Goal: Task Accomplishment & Management: Complete application form

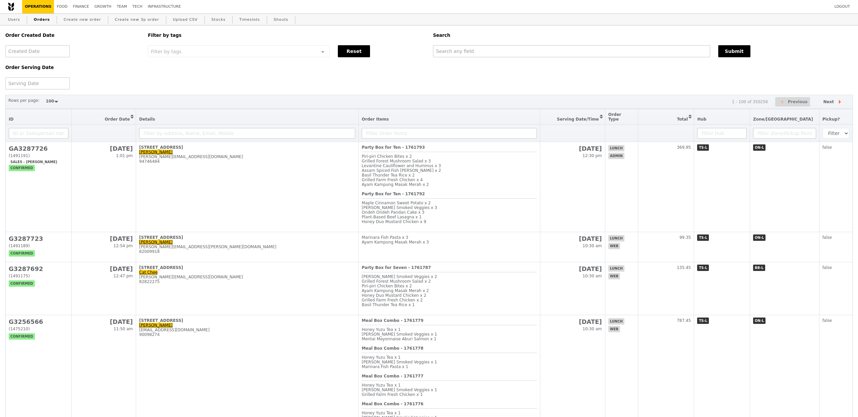
select select "100"
click at [68, 18] on link "Create new order" at bounding box center [82, 20] width 43 height 12
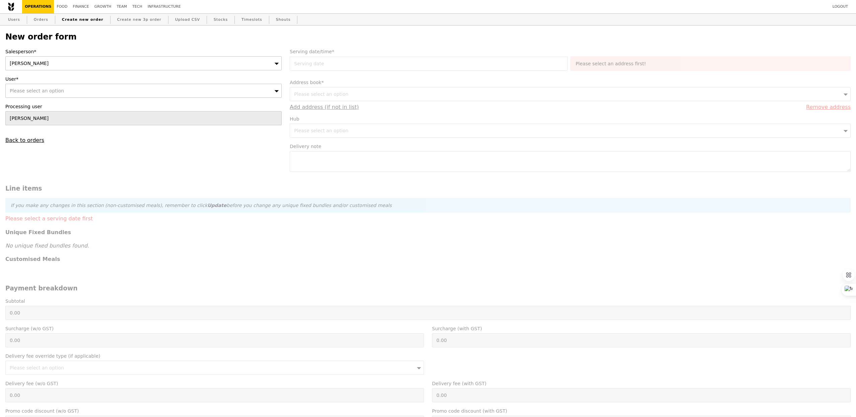
click at [143, 84] on div "Please select an option" at bounding box center [143, 91] width 276 height 14
type input "Confirm"
type input "[EMAIL_ADDRESS][DOMAIN_NAME]"
click at [41, 105] on li "No results found" at bounding box center [144, 103] width 276 height 12
click at [36, 20] on link "Orders" at bounding box center [41, 20] width 20 height 12
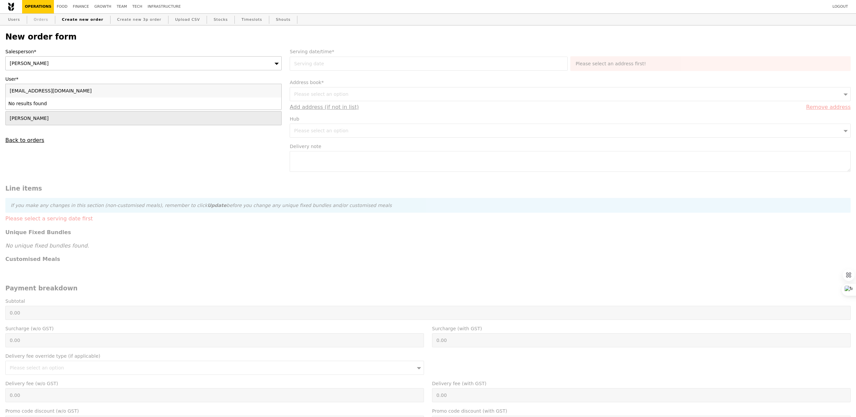
select select "100"
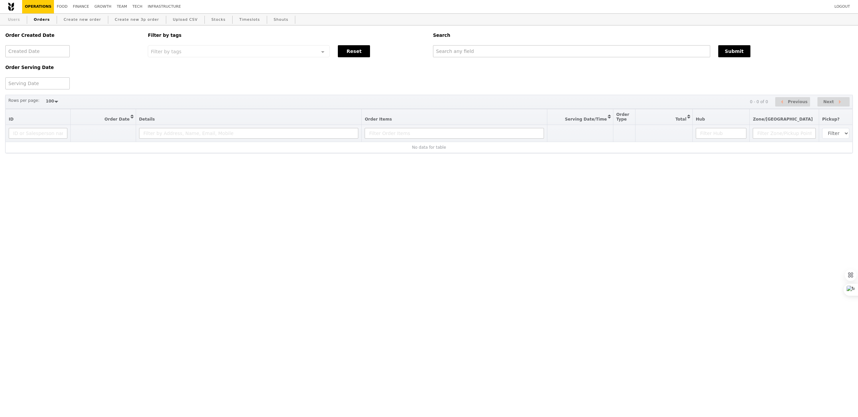
click at [5, 20] on link "Users" at bounding box center [13, 20] width 17 height 12
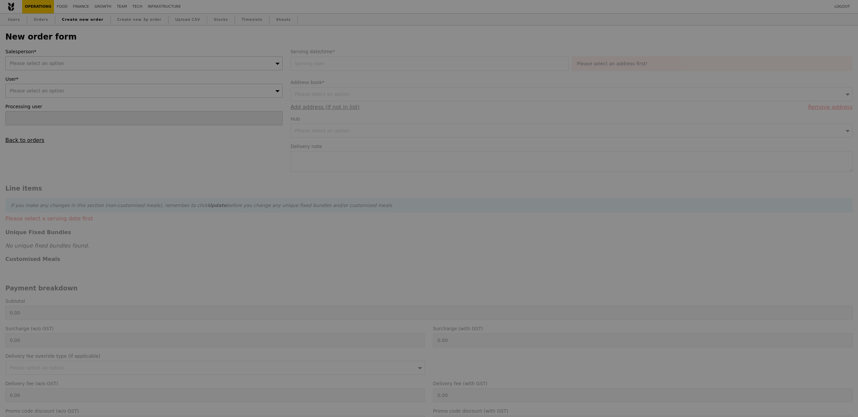
type input "[PERSON_NAME]"
type input "Confirm"
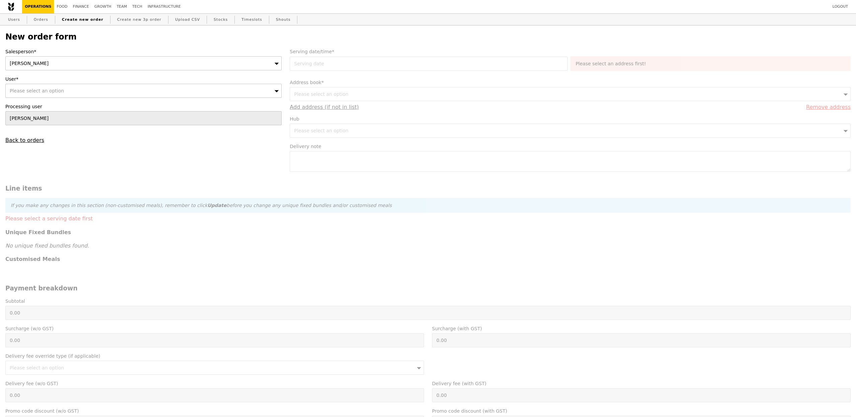
click at [65, 89] on div "Please select an option" at bounding box center [143, 91] width 276 height 14
type input "[PERSON_NAME]"
type input "Loading..."
type input "[EMAIL_ADDRESS][DOMAIN_NAME]"
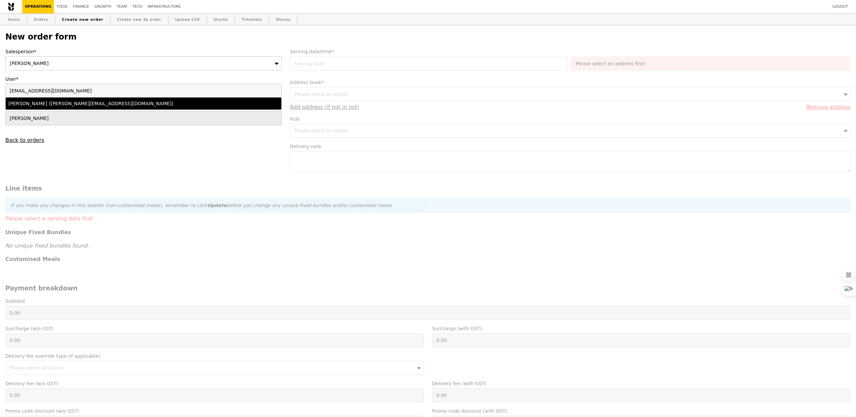
click at [62, 105] on div "[PERSON_NAME] ([PERSON_NAME][EMAIL_ADDRESS][DOMAIN_NAME])" at bounding box center [109, 103] width 203 height 7
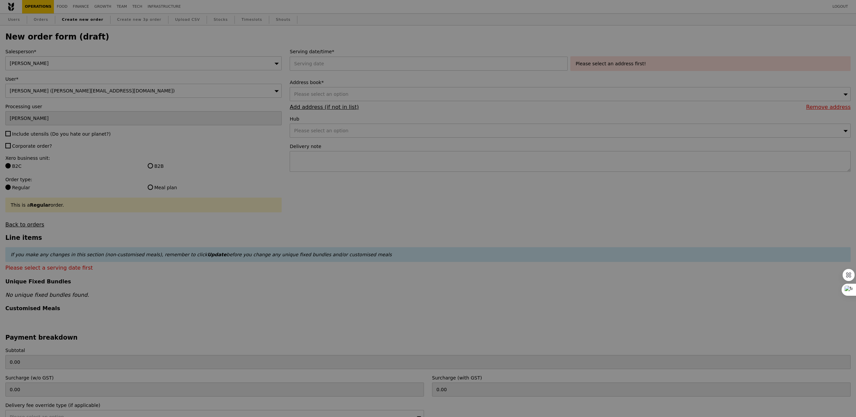
type input "Confirm"
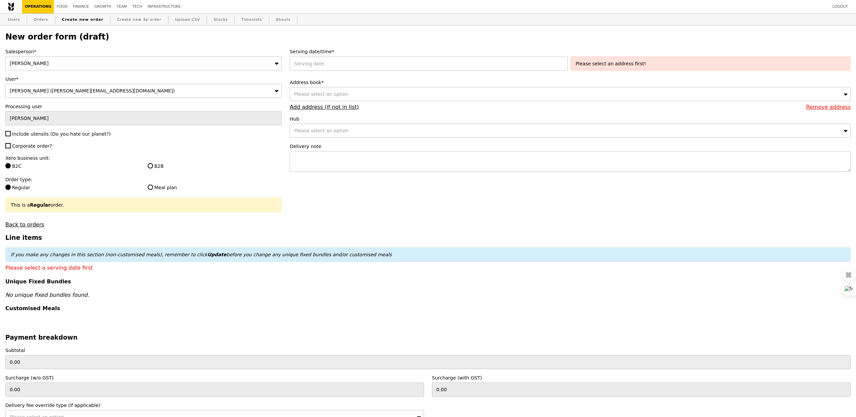
click at [36, 136] on span "Include utensils (Do you hate our planet?)" at bounding box center [61, 133] width 98 height 5
click at [11, 136] on input "Include utensils (Do you hate our planet?)" at bounding box center [7, 133] width 5 height 5
checkbox input "true"
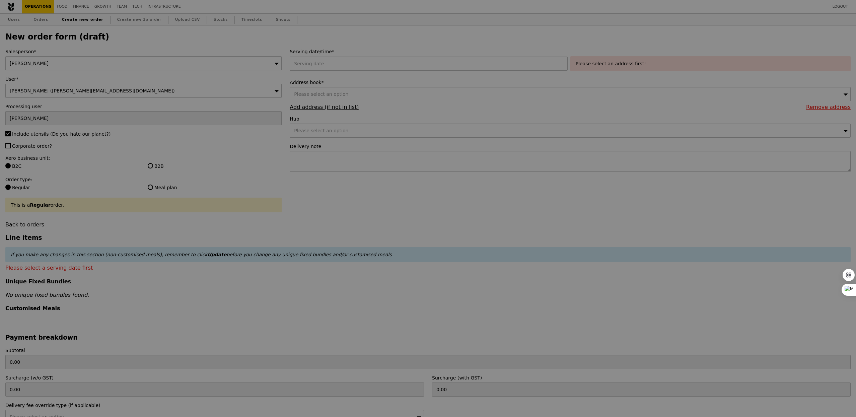
type input "Confirm"
click at [35, 150] on div "Salesperson* [PERSON_NAME] User* [PERSON_NAME] ([PERSON_NAME][EMAIL_ADDRESS][DO…" at bounding box center [143, 138] width 284 height 180
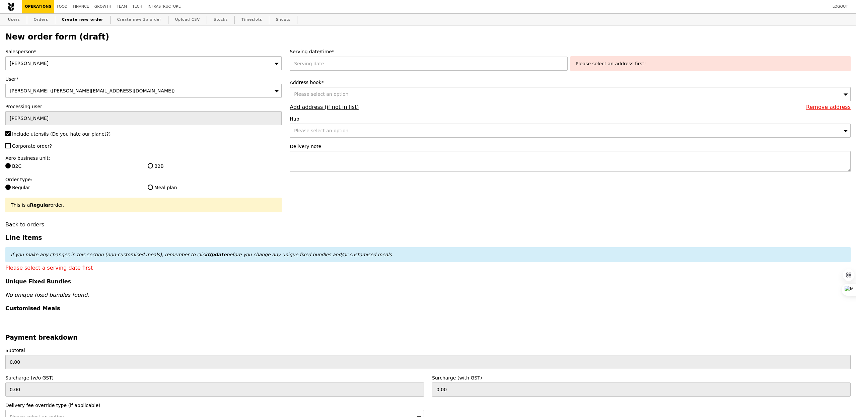
click at [34, 147] on span "Corporate order?" at bounding box center [32, 145] width 40 height 5
click at [11, 147] on input "Corporate order?" at bounding box center [7, 145] width 5 height 5
checkbox input "true"
click at [146, 164] on div "B2B" at bounding box center [215, 167] width 142 height 8
click at [151, 164] on input "B2B" at bounding box center [150, 165] width 5 height 5
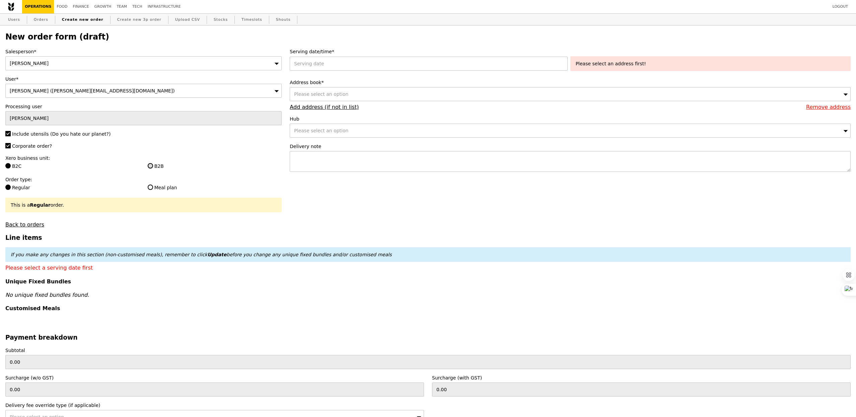
radio input "true"
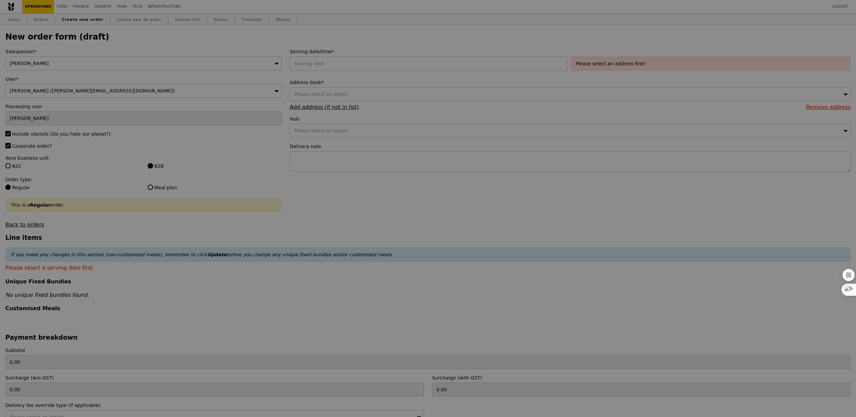
type input "Confirm"
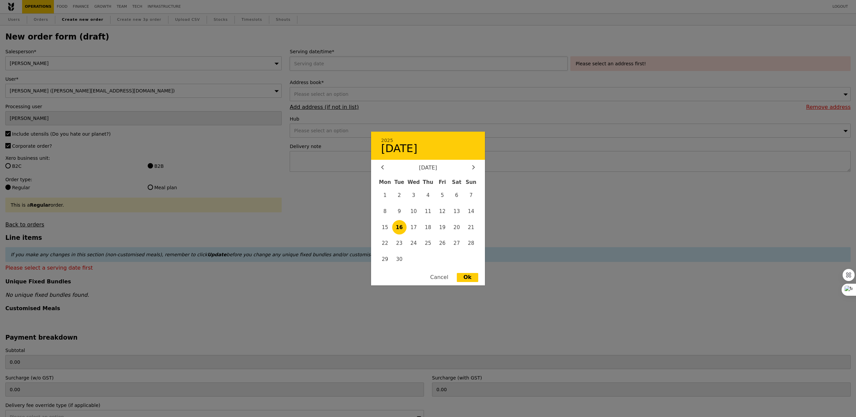
click at [339, 63] on div "2025 [DATE] [DATE] Mon Tue Wed Thu Fri Sat Sun 1 2 3 4 5 6 7 8 9 10 11 12 13 14…" at bounding box center [430, 64] width 280 height 14
click at [416, 229] on span "17" at bounding box center [414, 227] width 14 height 14
type input "[DATE]"
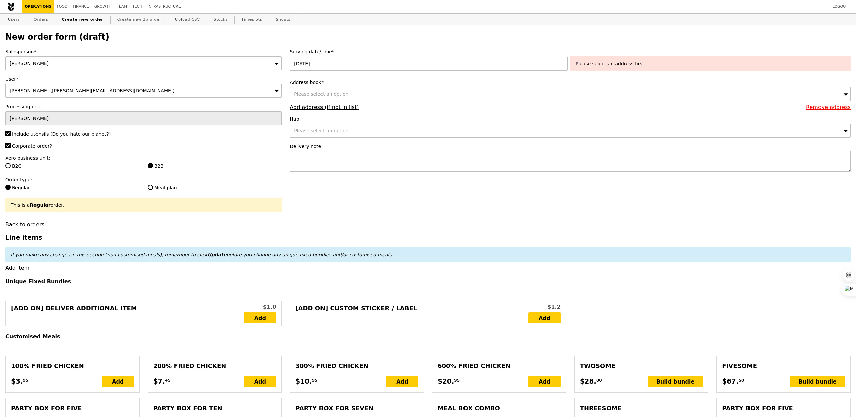
click at [345, 94] on div "Please select an option" at bounding box center [570, 94] width 561 height 14
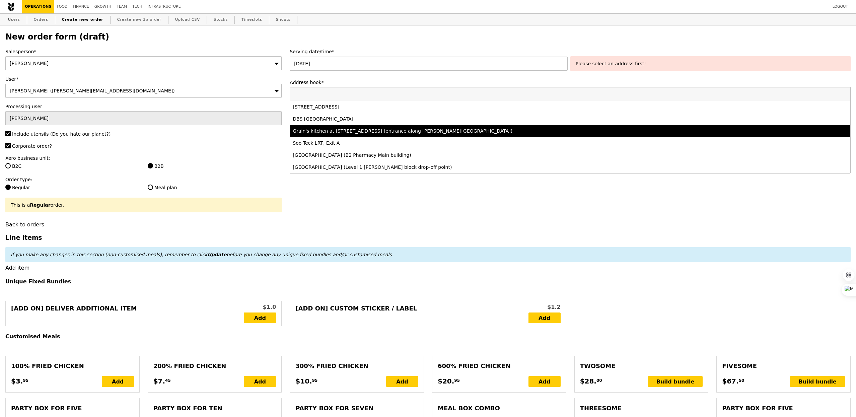
click at [366, 130] on div "Grain's kitchen at [STREET_ADDRESS] (entrance along [PERSON_NAME][GEOGRAPHIC_DA…" at bounding box center [501, 131] width 416 height 7
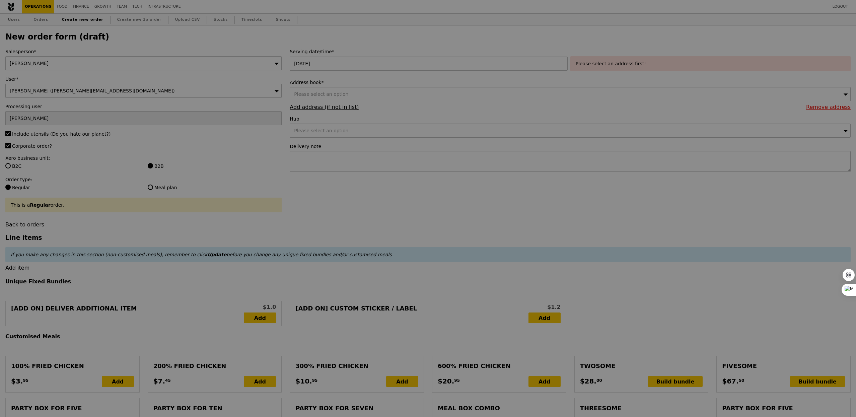
click at [602, 59] on div at bounding box center [428, 208] width 856 height 417
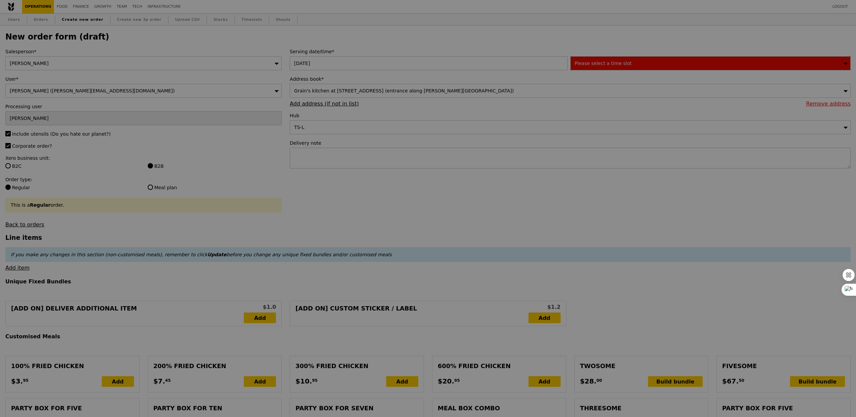
click at [603, 63] on div at bounding box center [428, 208] width 856 height 417
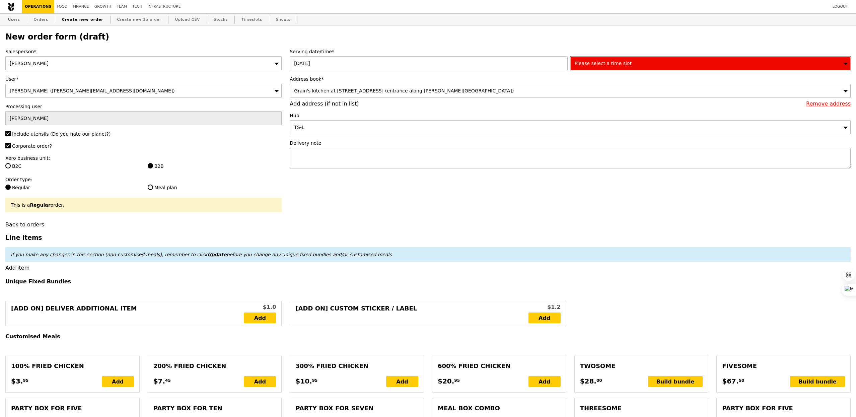
click at [609, 64] on span "Please select a time slot" at bounding box center [603, 63] width 57 height 5
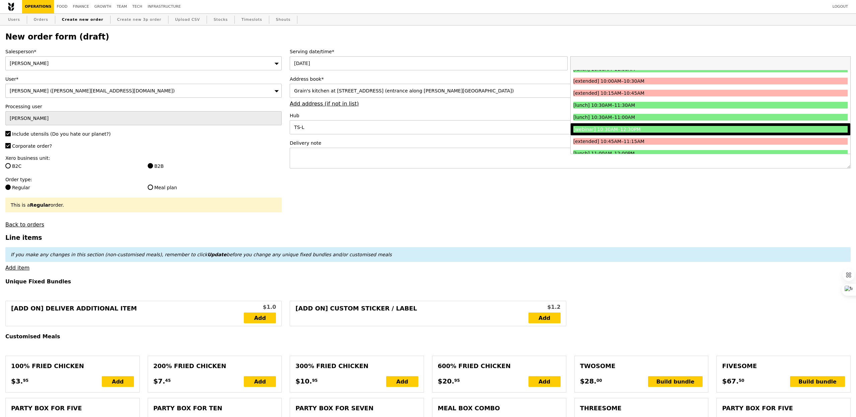
scroll to position [138, 0]
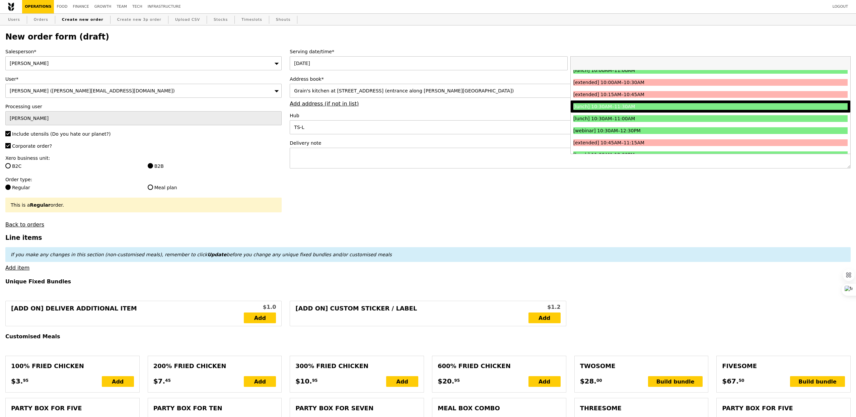
click at [609, 106] on div "[lunch] 10:30AM–11:30AM" at bounding box center [677, 106] width 206 height 7
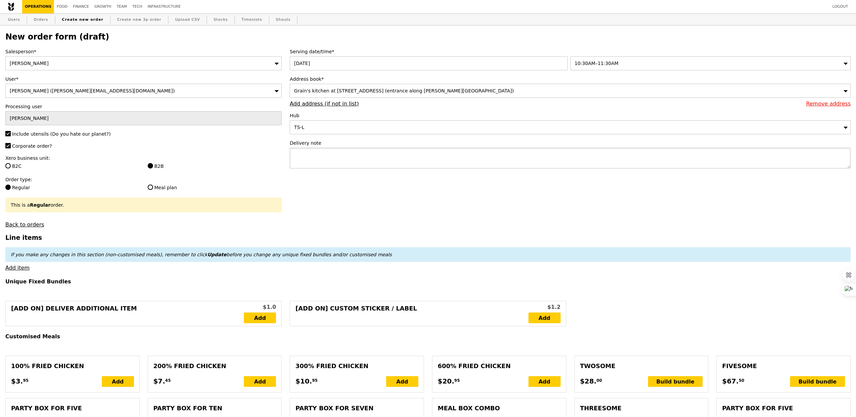
type input "Confirm"
click at [368, 159] on textarea at bounding box center [570, 158] width 561 height 21
type textarea "Please deliver to"
type input "Confirm"
paste textarea "P9676"
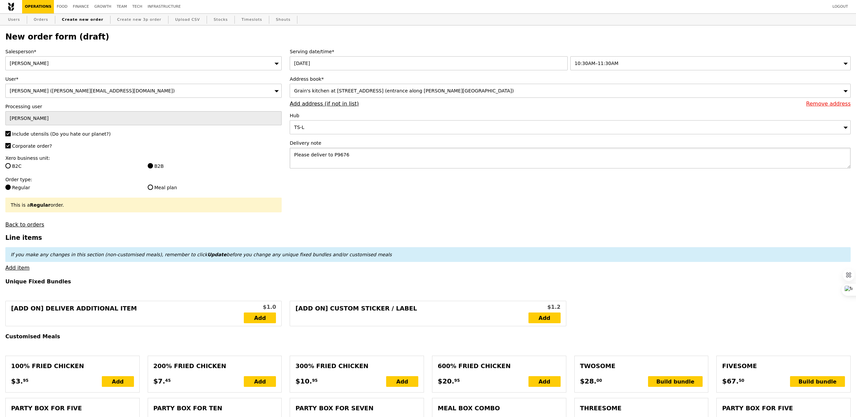
click at [327, 156] on textarea "Please deliver to P9676" at bounding box center [570, 158] width 561 height 21
click at [308, 156] on textarea "Please deliver with P9676" at bounding box center [570, 158] width 561 height 21
click at [377, 154] on textarea "Please pick up and deliver with P9676" at bounding box center [570, 158] width 561 height 21
type textarea "Please pick up and deliver with P9676."
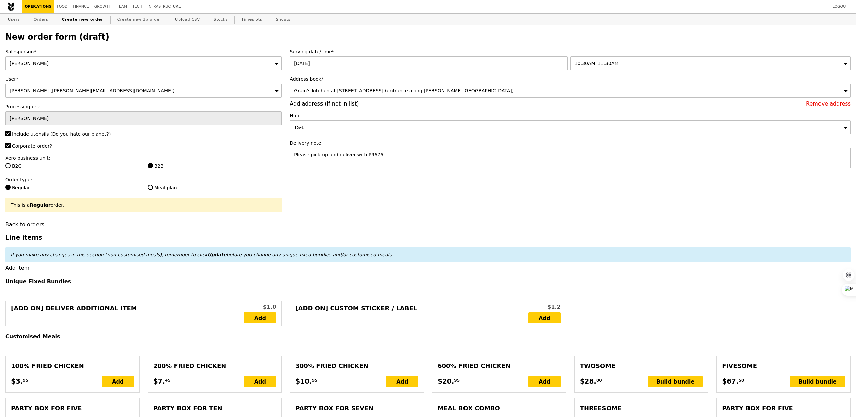
type input "Confirm"
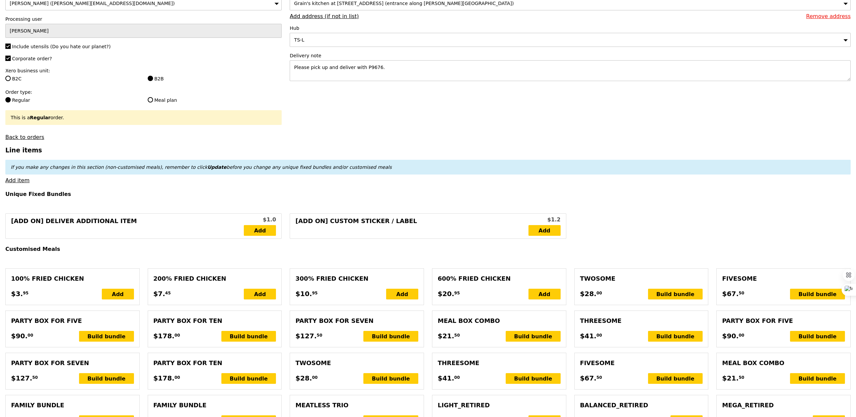
scroll to position [91, 0]
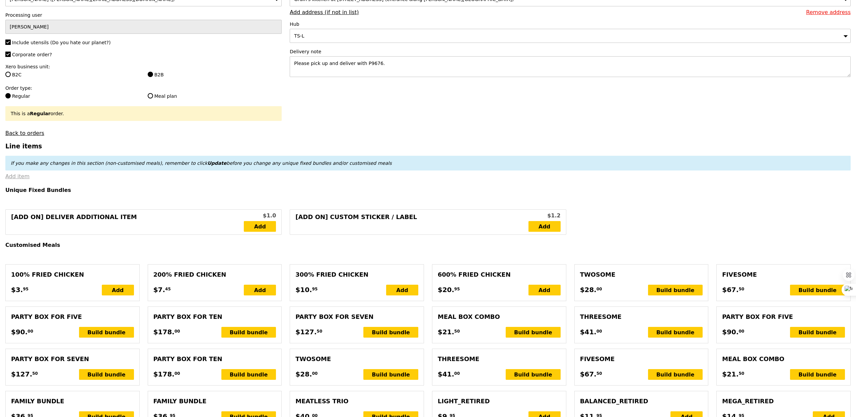
click at [23, 179] on link "Add item" at bounding box center [17, 176] width 24 height 6
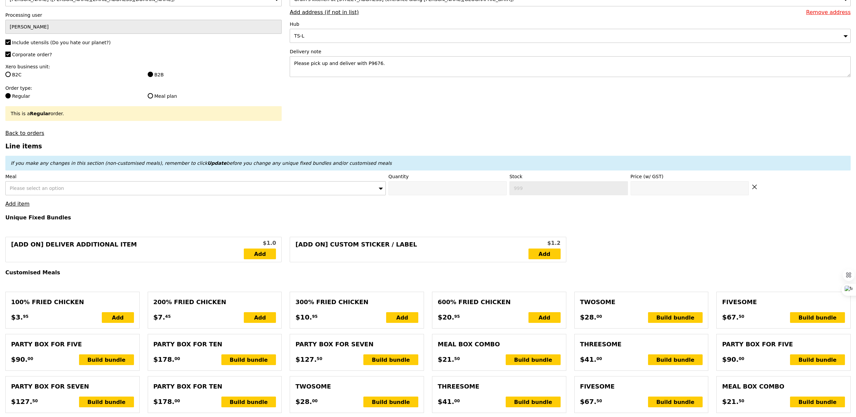
click at [35, 187] on span "Please select an option" at bounding box center [37, 188] width 54 height 5
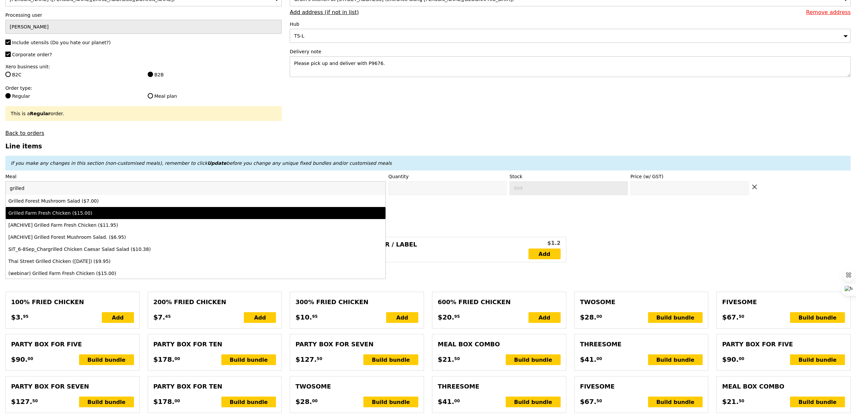
type input "grilled"
click at [78, 213] on div "Grilled Farm Fresh Chicken ($15.00)" at bounding box center [148, 213] width 281 height 7
type input "Confirm anyway"
type input "0"
type input "427"
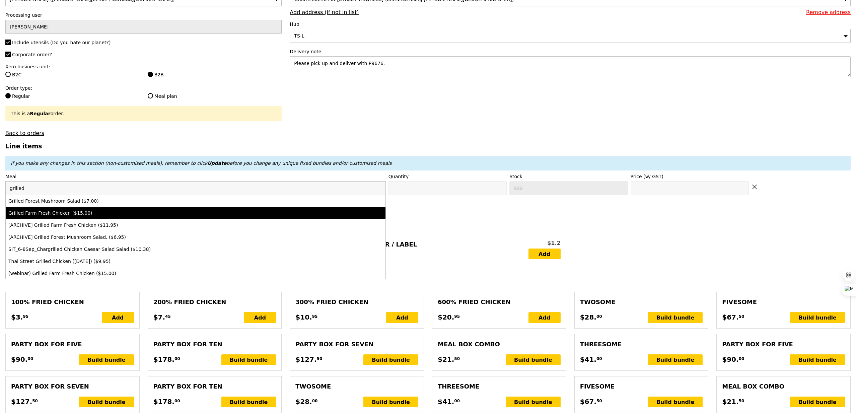
type input "15.0"
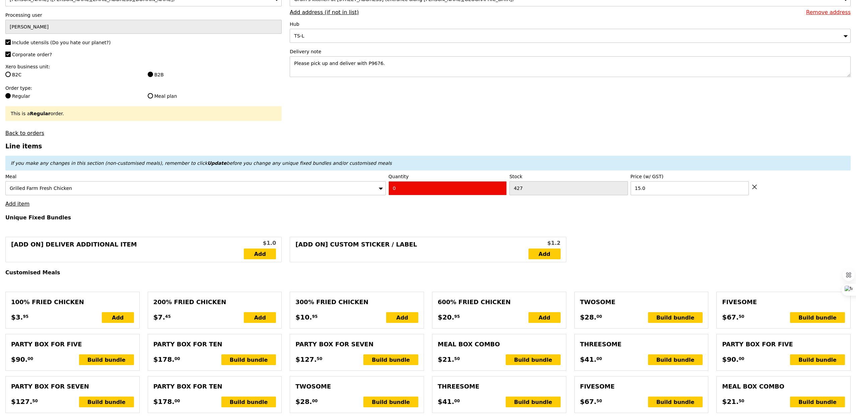
click at [403, 192] on input "0" at bounding box center [448, 188] width 118 height 14
type input "Confirm"
type input "10"
click at [6, 207] on link "Add item" at bounding box center [17, 204] width 24 height 6
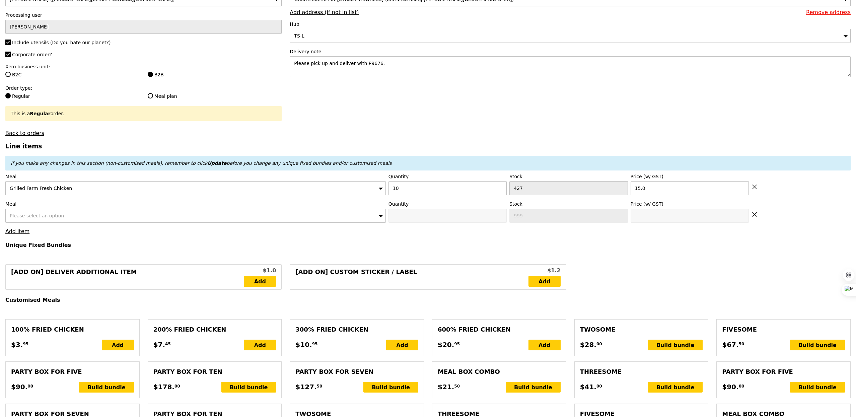
click at [30, 207] on label "Meal" at bounding box center [195, 204] width 381 height 7
type input "Loading..."
type input "150.00"
click at [33, 223] on div "Please select an option" at bounding box center [195, 216] width 381 height 14
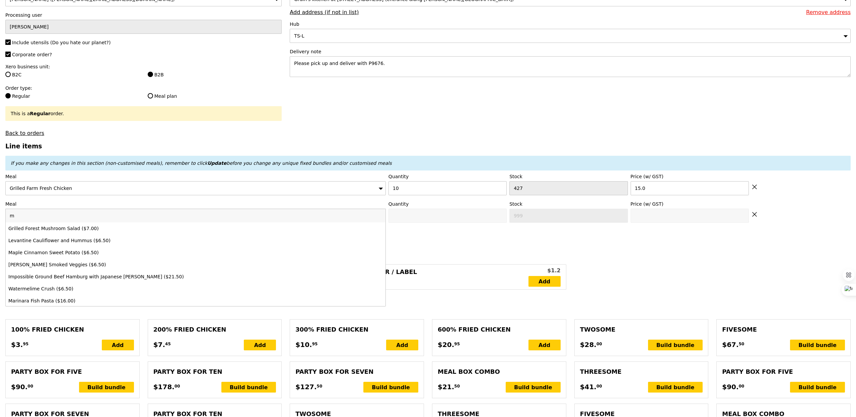
type input "Confirm"
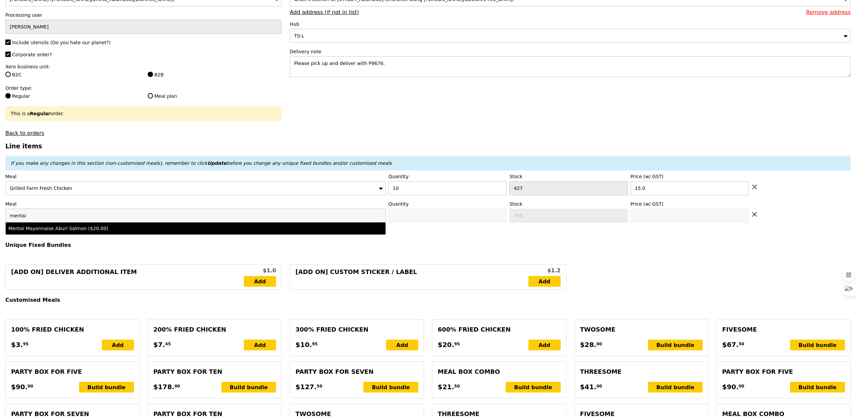
click at [87, 222] on input "mentai" at bounding box center [196, 215] width 380 height 13
type input "mentai"
click at [88, 231] on div "Mentai Mayonnaise Aburi Salmon ($20.00)" at bounding box center [148, 228] width 281 height 7
type input "Confirm anyway"
type input "0"
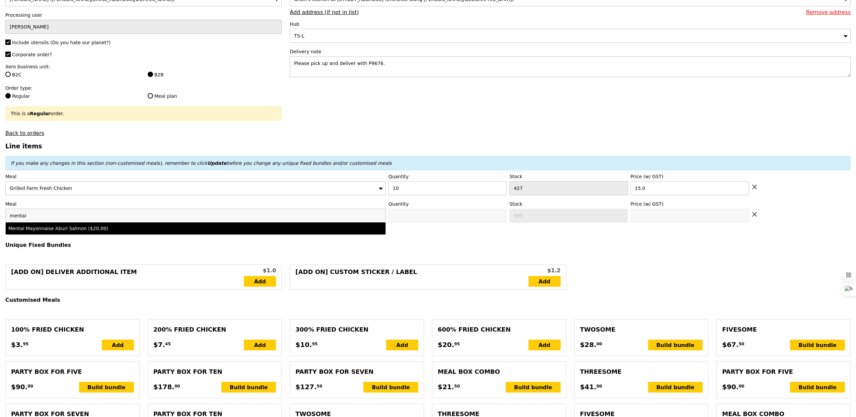
type input "485"
type input "20.0"
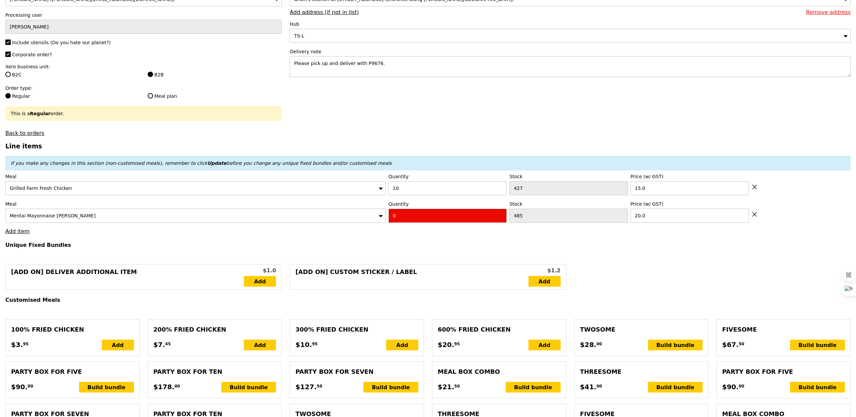
type input "Confirm"
type input "10"
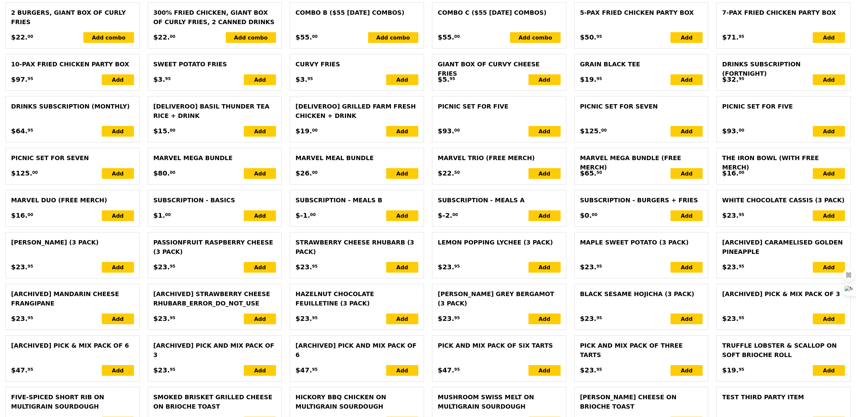
scroll to position [1299, 0]
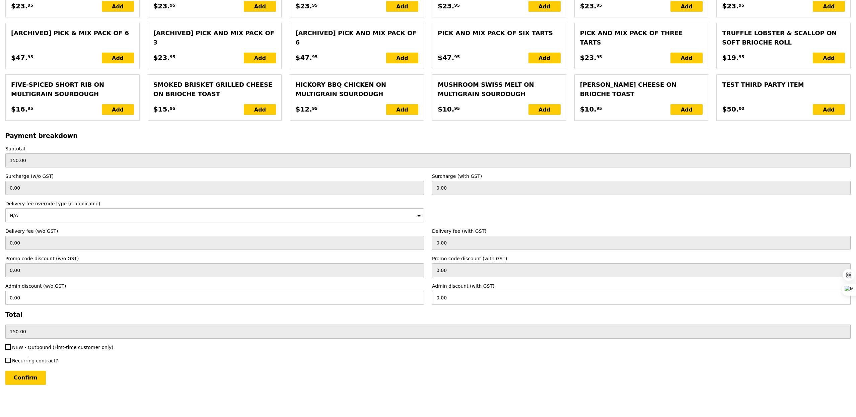
type input "Loading..."
type input "350.00"
type input "Confirm"
click at [46, 349] on span "NEW - Outbound (First-time customer only)" at bounding box center [63, 347] width 102 height 5
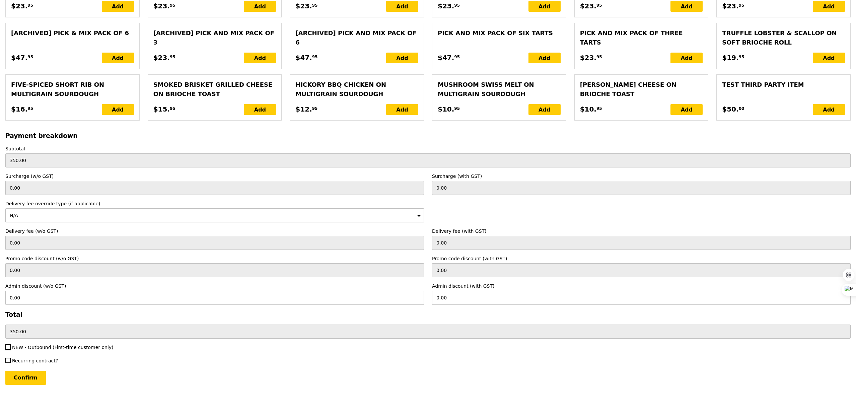
click at [11, 349] on input "NEW - Outbound (First-time customer only)" at bounding box center [7, 346] width 5 height 5
checkbox input "true"
click at [36, 376] on input "Confirm" at bounding box center [25, 378] width 41 height 14
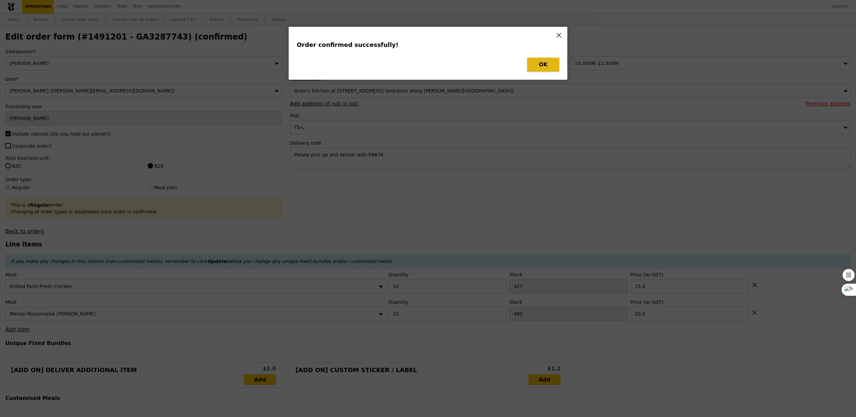
type input "Loading..."
checkbox input "false"
type input "485"
type input "20.00"
type input "427"
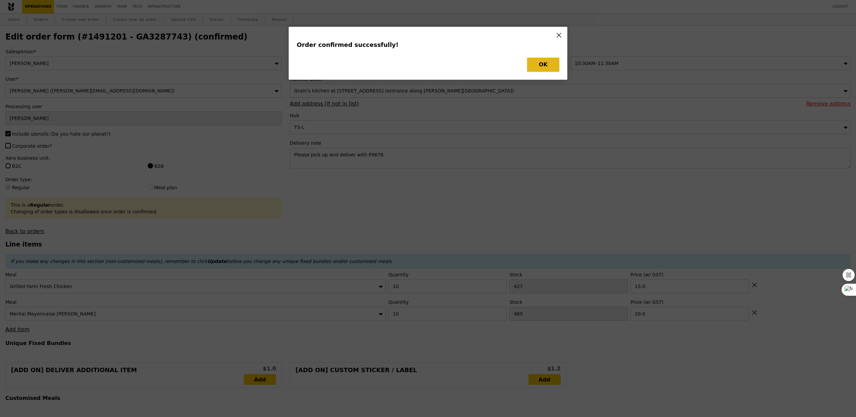
type input "15.00"
click at [532, 65] on button "OK" at bounding box center [543, 65] width 32 height 14
type input "475"
type input "417"
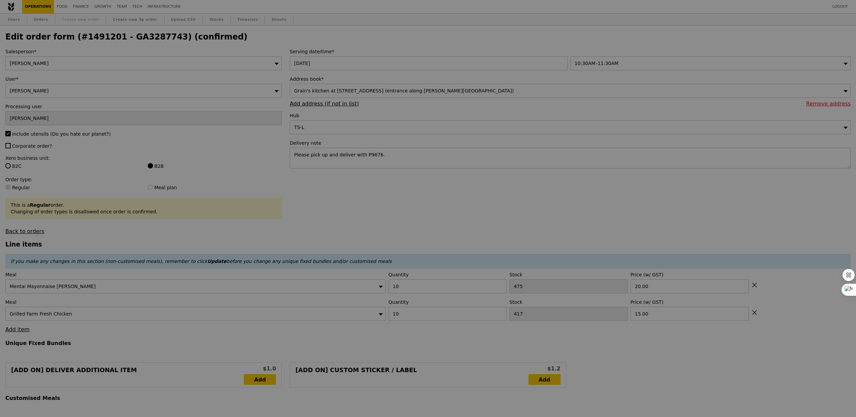
type input "Update"
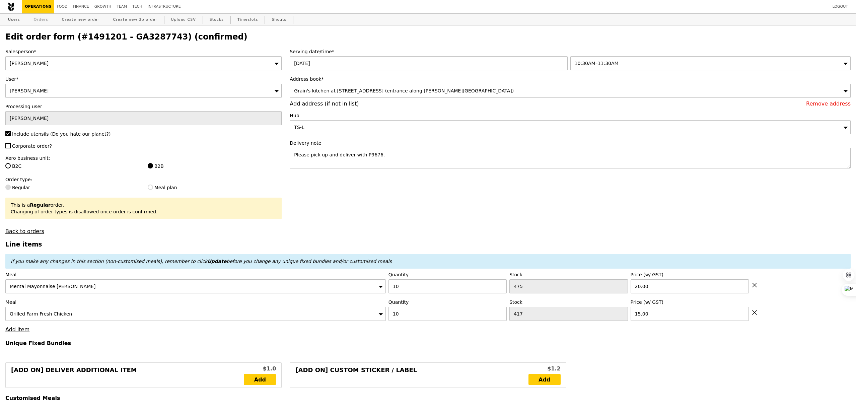
click at [32, 23] on link "Orders" at bounding box center [41, 20] width 20 height 12
select select "100"
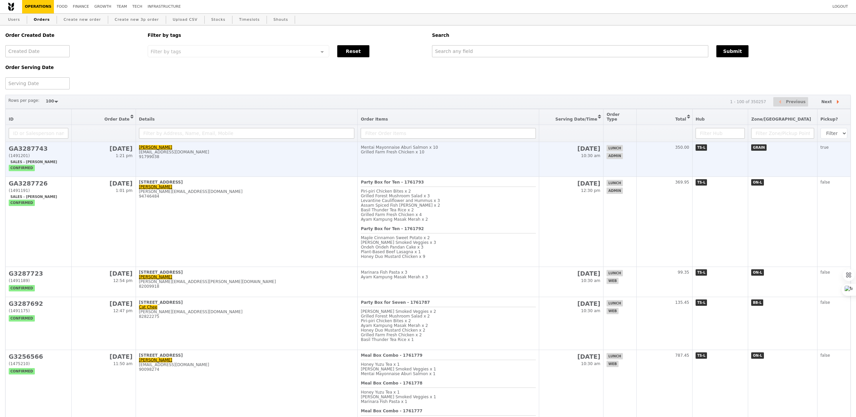
click at [272, 157] on td "[PERSON_NAME] [PERSON_NAME][EMAIL_ADDRESS][DOMAIN_NAME] 91799038" at bounding box center [247, 159] width 222 height 35
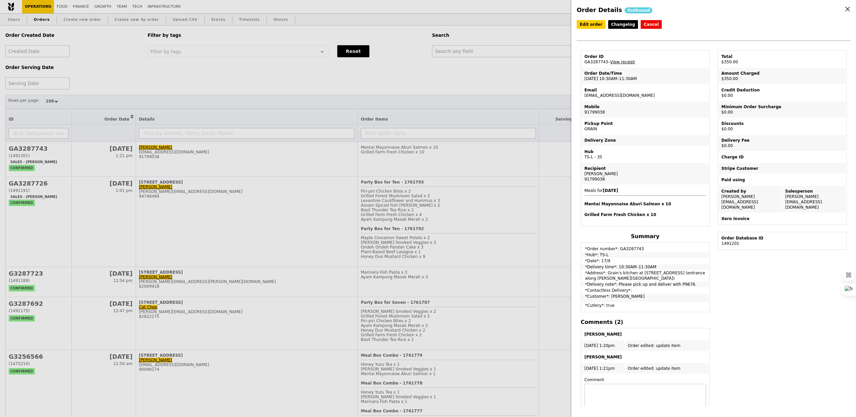
click at [590, 65] on td "Order ID GA3287743 – View receipt" at bounding box center [645, 59] width 127 height 16
copy td "GA3287743"
click at [495, 48] on div "Order Details Outbound Edit order Changelog Cancel Order ID GA3287743 – View re…" at bounding box center [428, 208] width 856 height 417
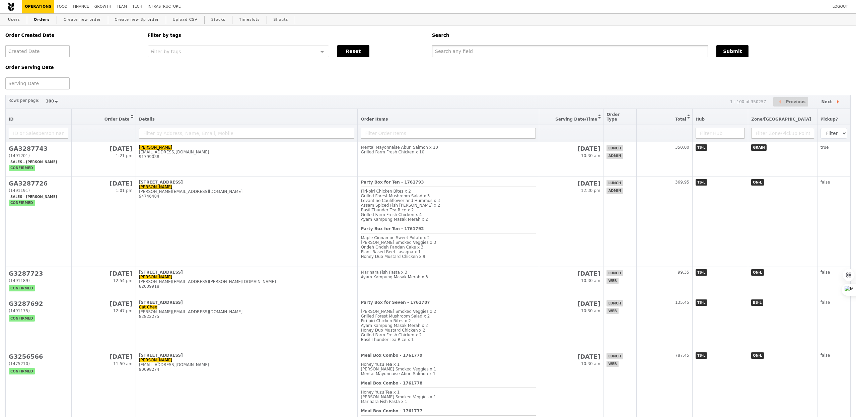
click at [495, 48] on input "text" at bounding box center [570, 51] width 276 height 12
paste input "GA3287743"
type input "GA3287743"
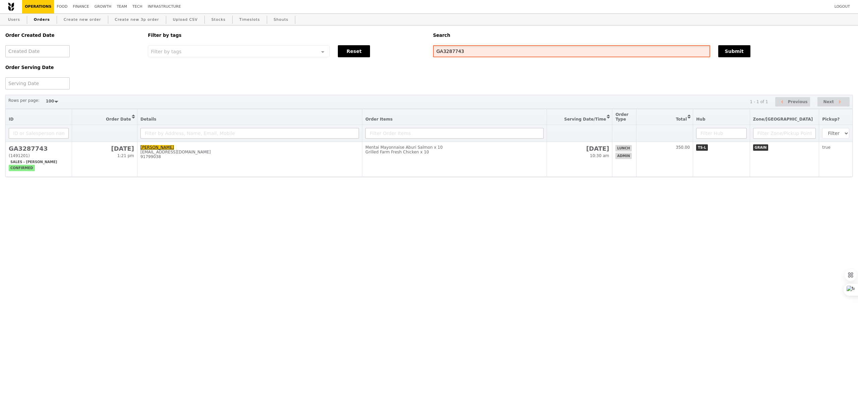
click at [514, 56] on input "GA3287743" at bounding box center [571, 51] width 277 height 12
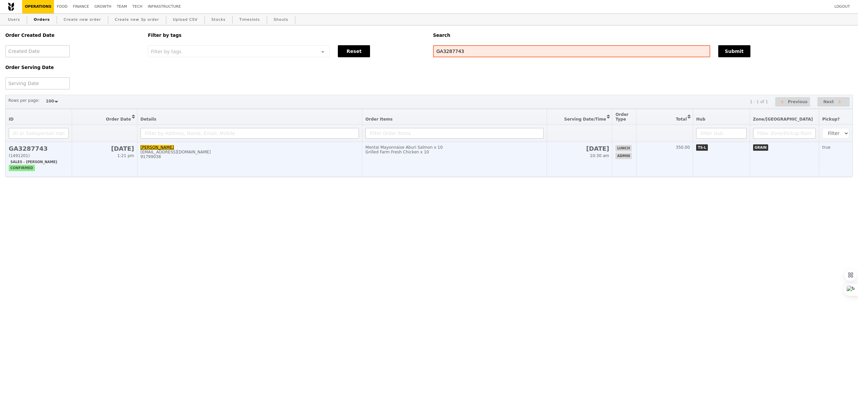
click at [484, 166] on td "Mentai Mayonnaise Aburi Salmon x 10 Grilled Farm Fresh Chicken x 10" at bounding box center [454, 159] width 185 height 35
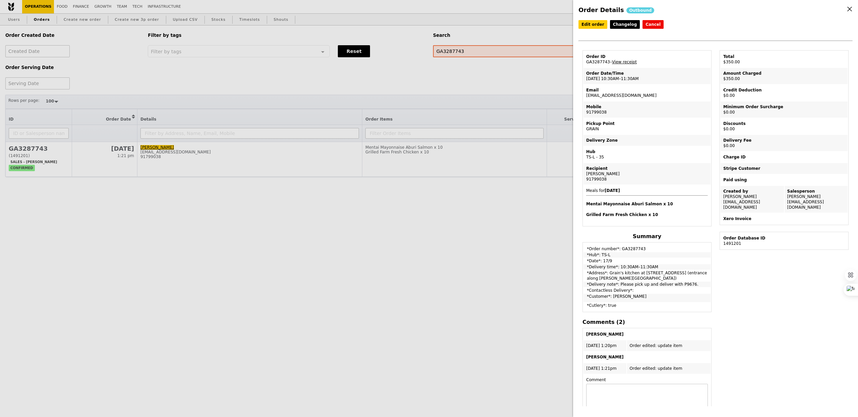
click at [617, 94] on td "Email [EMAIL_ADDRESS][DOMAIN_NAME]" at bounding box center [646, 93] width 127 height 16
copy td "[EMAIL_ADDRESS][DOMAIN_NAME]"
click at [91, 28] on div "Order Details Outbound Edit order Changelog Cancel Order ID GA3287743 – View re…" at bounding box center [429, 208] width 858 height 417
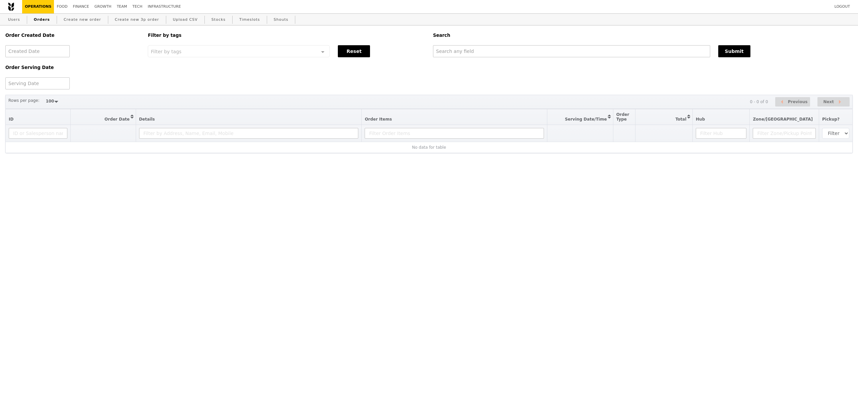
select select "100"
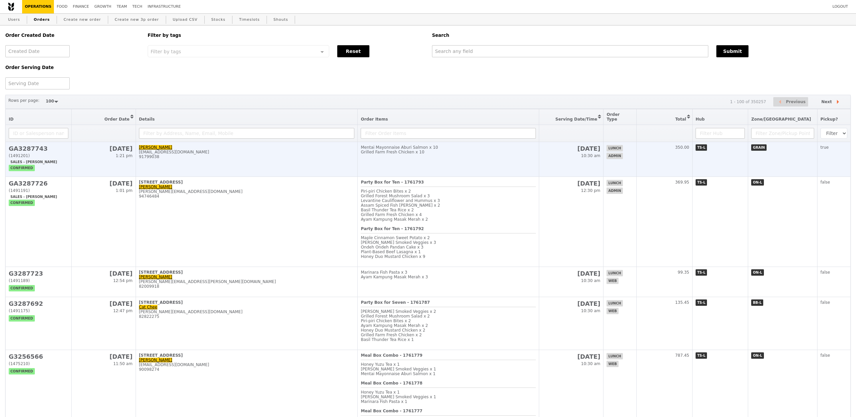
click at [271, 165] on td "[PERSON_NAME] [PERSON_NAME][EMAIL_ADDRESS][DOMAIN_NAME] 91799038" at bounding box center [247, 159] width 222 height 35
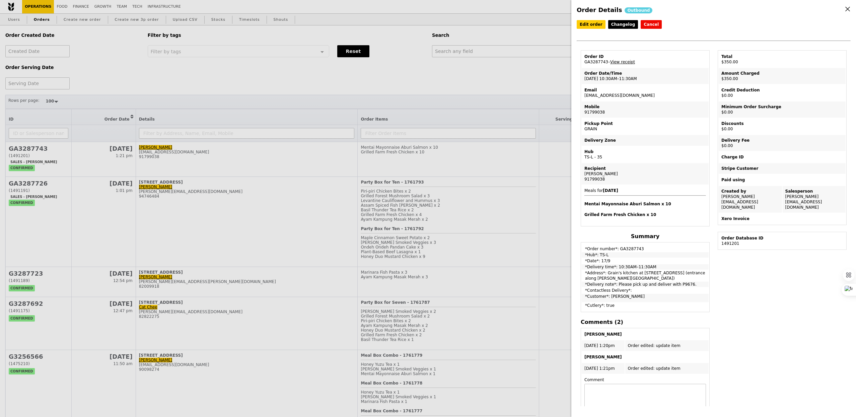
click at [597, 60] on td "Order ID GA3287743 – View receipt" at bounding box center [645, 59] width 127 height 16
copy td "GA3287743"
